Goal: Check status

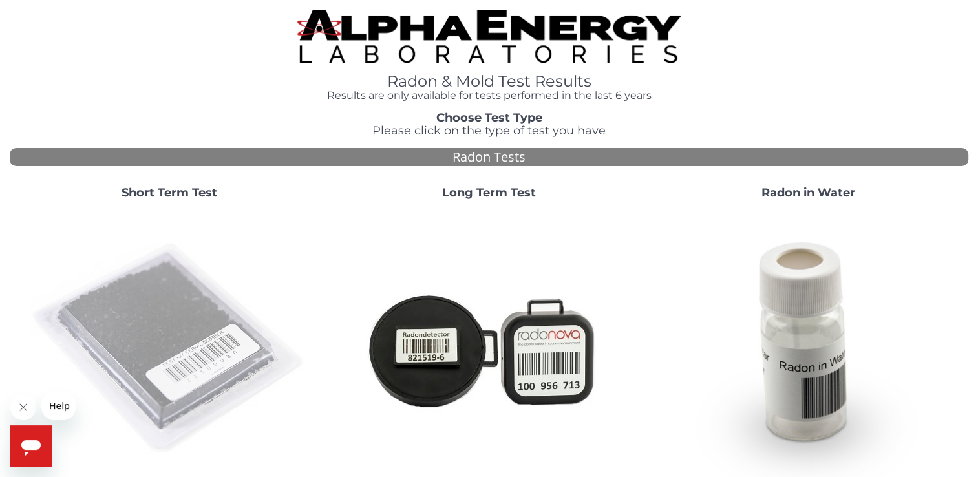
click at [186, 270] on img at bounding box center [169, 349] width 278 height 278
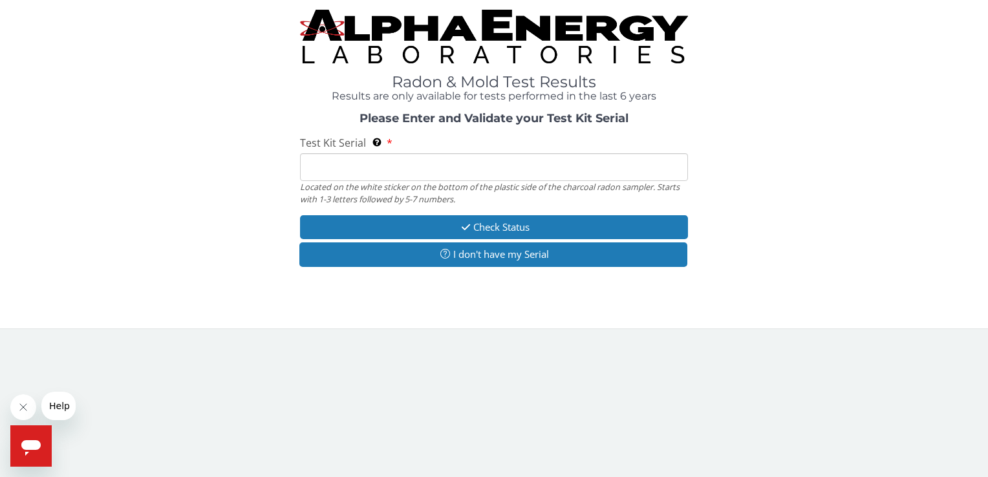
click at [416, 172] on input "Test Kit Serial Located on the white sticker on the bottom of the plastic side …" at bounding box center [493, 167] width 387 height 28
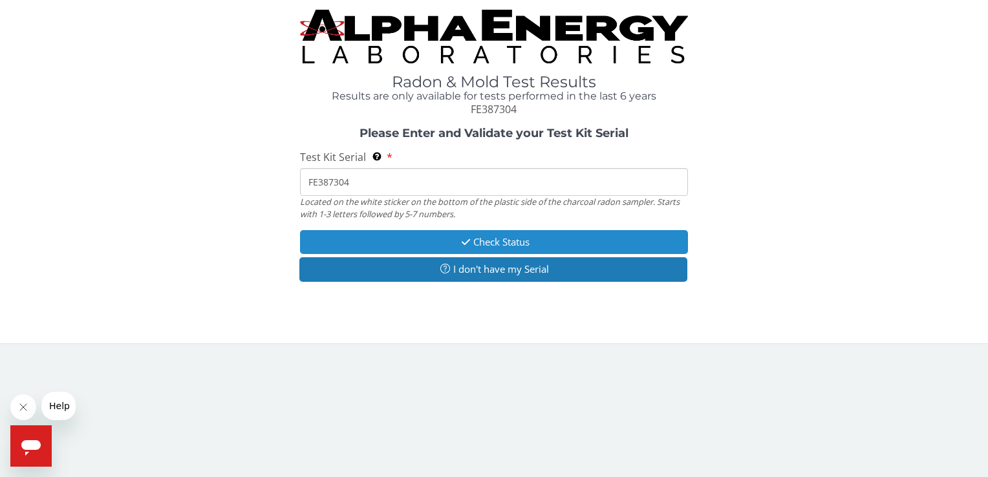
type input "FE387304"
click at [477, 242] on button "Check Status" at bounding box center [493, 242] width 387 height 24
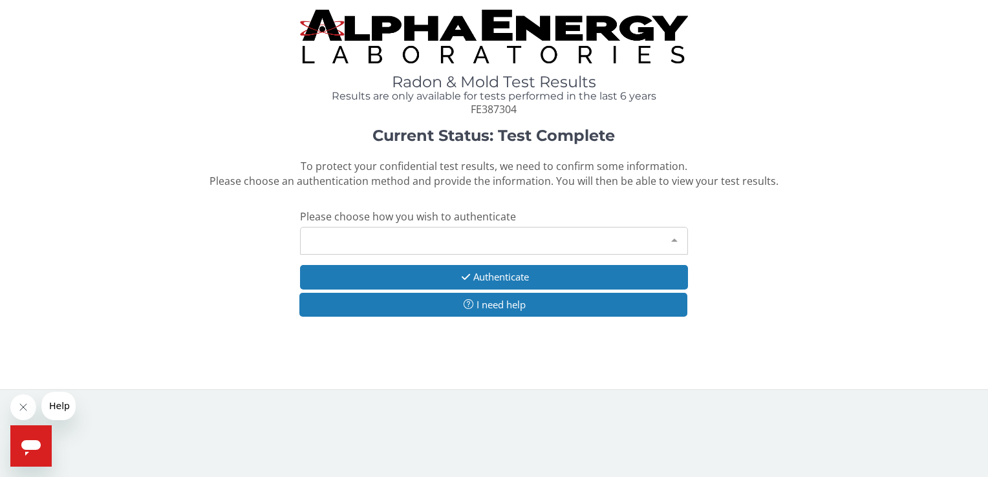
click at [674, 239] on div at bounding box center [674, 240] width 26 height 25
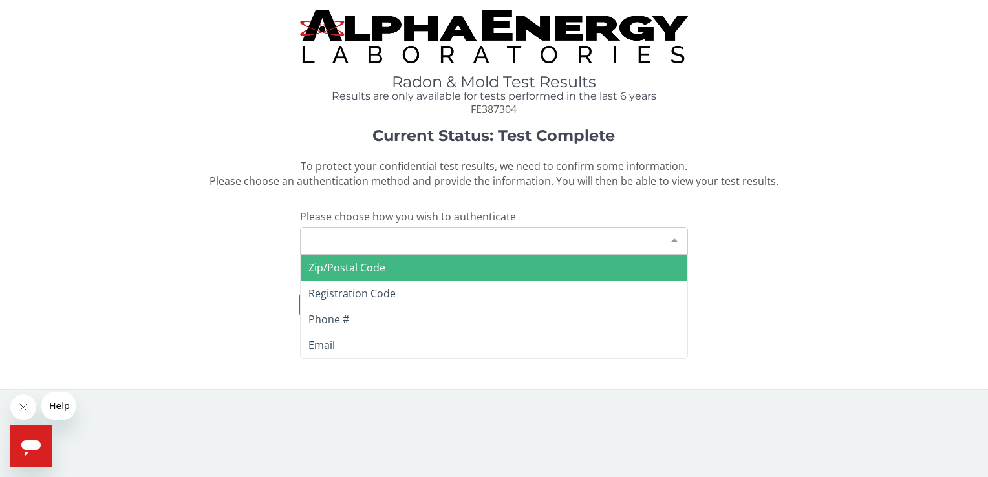
click at [480, 270] on span "Zip/Postal Code" at bounding box center [494, 268] width 386 height 26
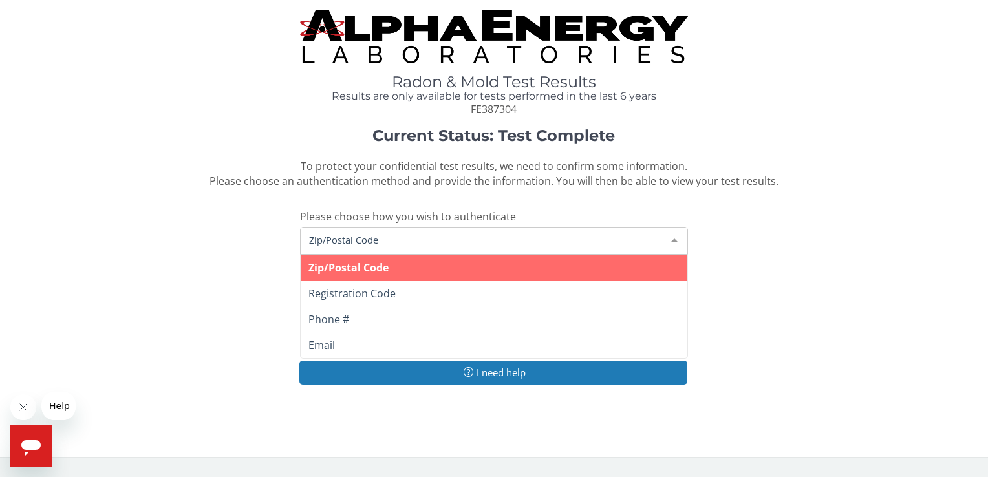
click at [444, 240] on span "Zip/Postal Code" at bounding box center [483, 240] width 355 height 14
click at [393, 273] on span "Zip/Postal Code" at bounding box center [494, 268] width 386 height 26
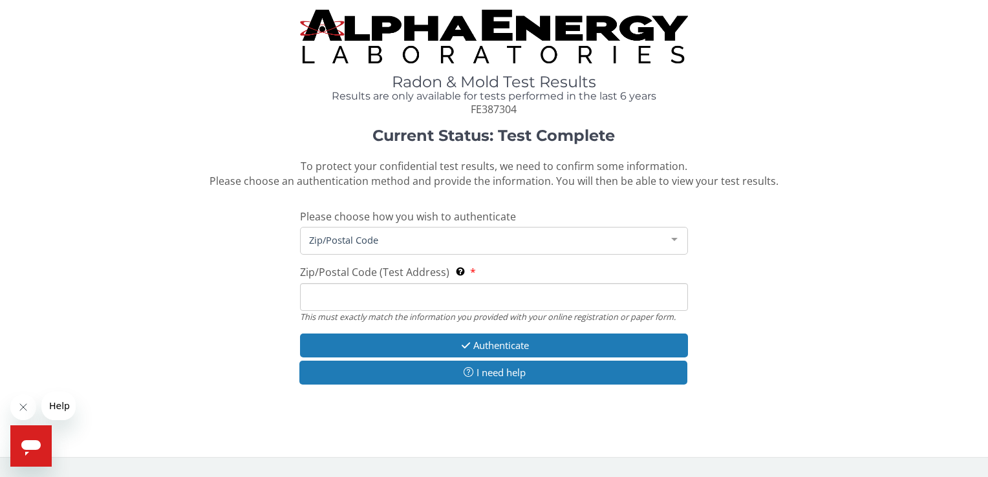
click at [420, 302] on input "Zip/Postal Code (Test Address) This must exactly match the information you prov…" at bounding box center [493, 297] width 387 height 28
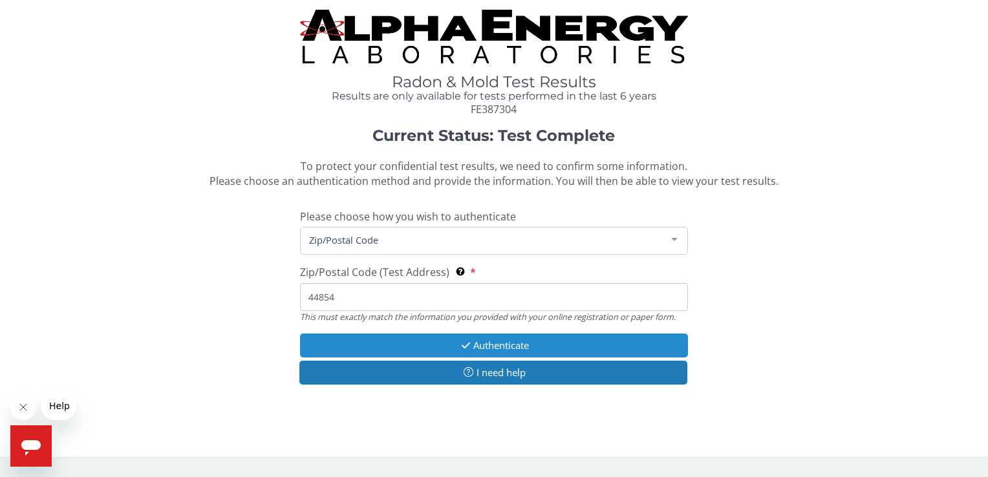
type input "44854"
click at [497, 346] on button "Authenticate" at bounding box center [493, 346] width 387 height 24
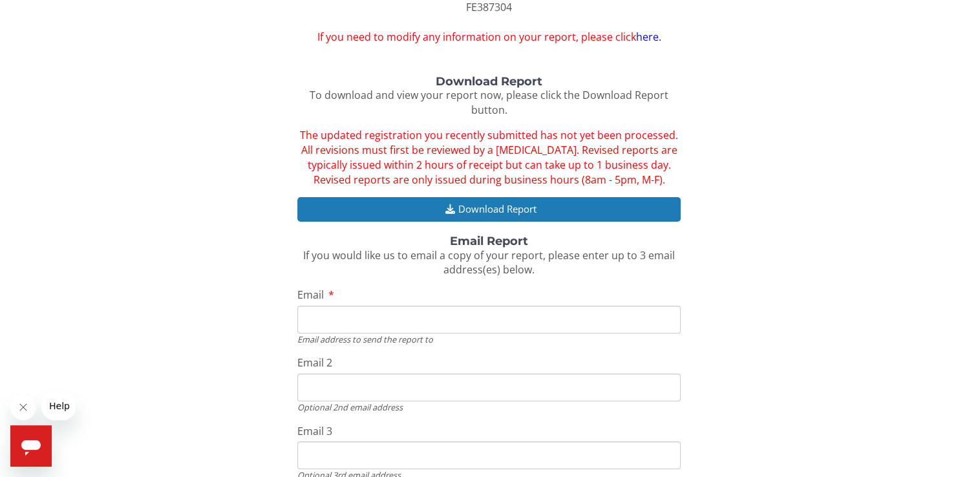
scroll to position [65, 0]
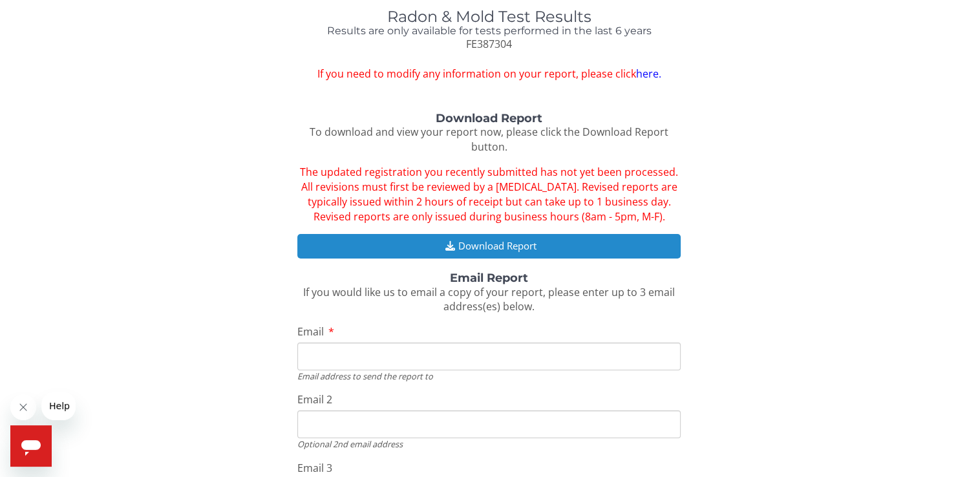
click at [461, 247] on button "Download Report" at bounding box center [488, 246] width 383 height 24
